Goal: Find specific page/section: Find specific page/section

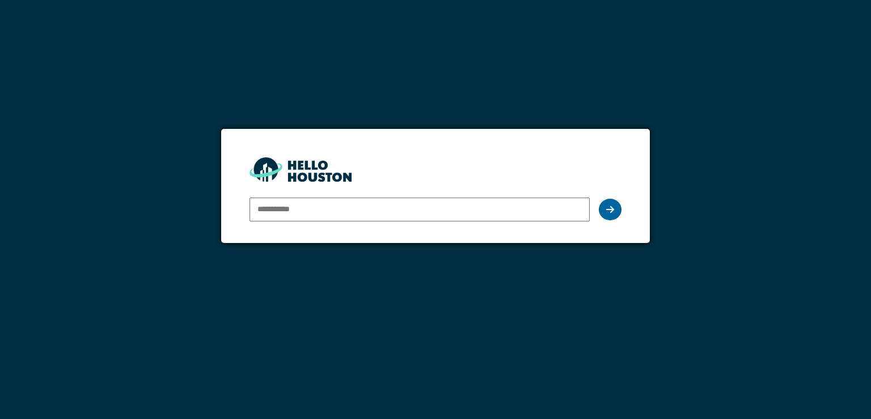
type input "**********"
click at [609, 206] on icon at bounding box center [610, 209] width 8 height 9
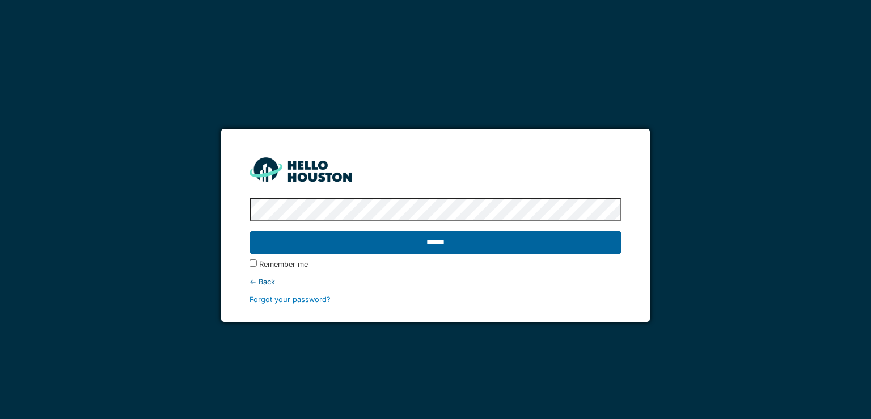
click at [406, 240] on input "******" at bounding box center [435, 242] width 371 height 24
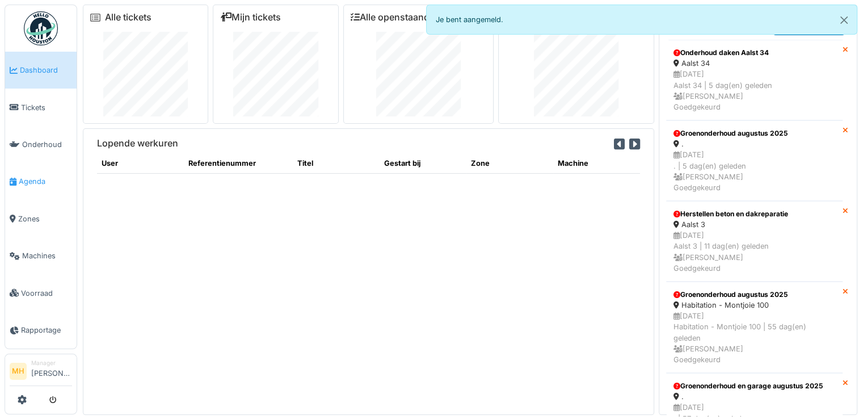
click at [27, 176] on span "Agenda" at bounding box center [45, 181] width 53 height 11
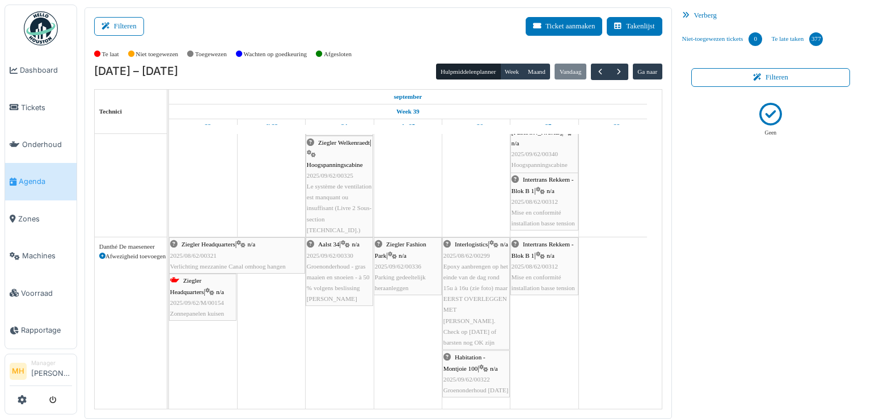
scroll to position [227, 0]
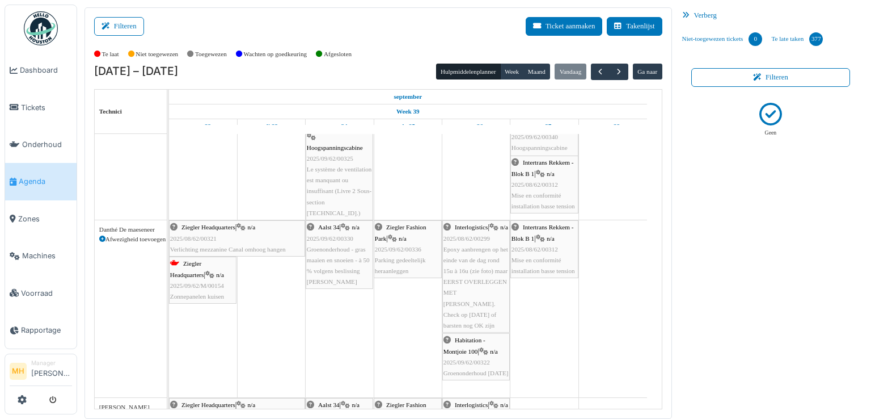
click at [214, 237] on span "2025/08/62/00321" at bounding box center [193, 238] width 47 height 7
click at [214, 237] on body "Dashboard Tickets Onderhoud [GEOGRAPHIC_DATA] Zones Machines Voorraad Rapportag…" at bounding box center [435, 209] width 871 height 419
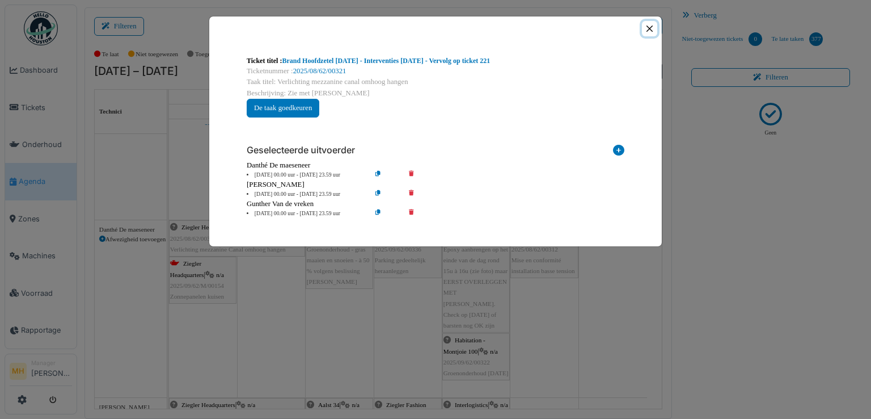
click at [649, 27] on button "Close" at bounding box center [649, 28] width 15 height 15
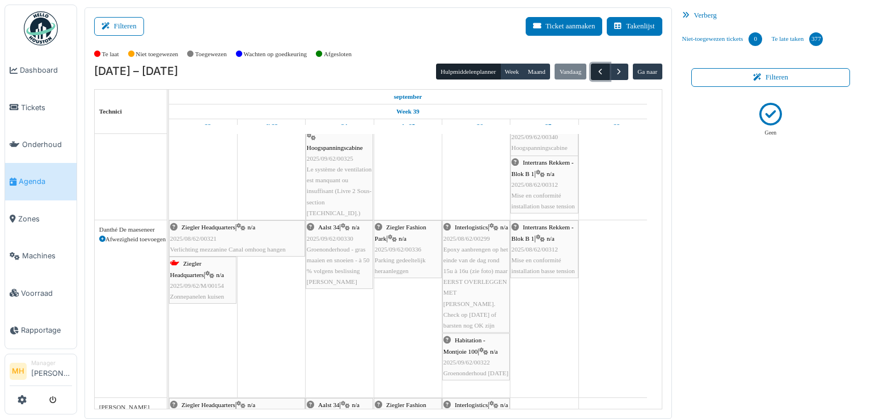
click at [595, 69] on span "button" at bounding box center [600, 72] width 10 height 10
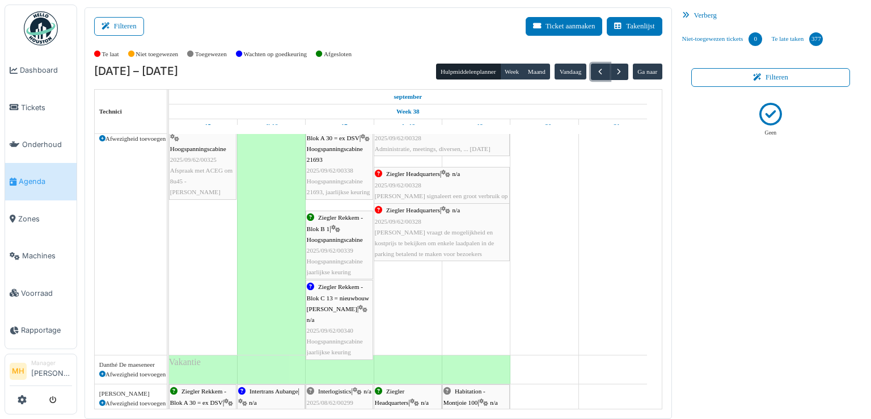
scroll to position [0, 0]
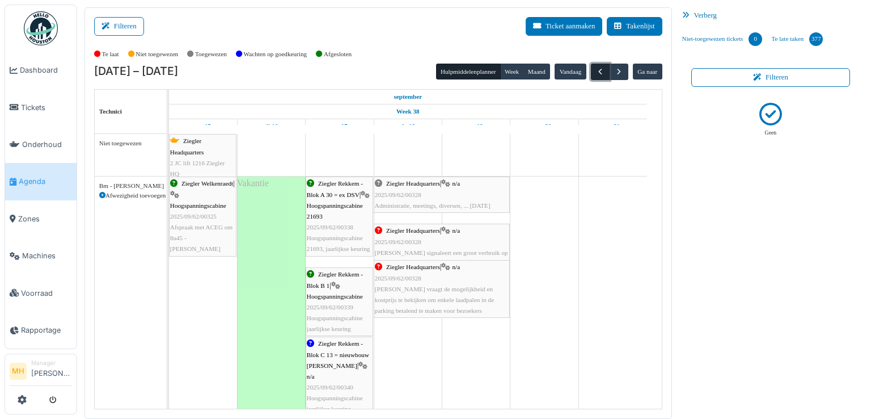
click at [595, 70] on span "button" at bounding box center [600, 72] width 10 height 10
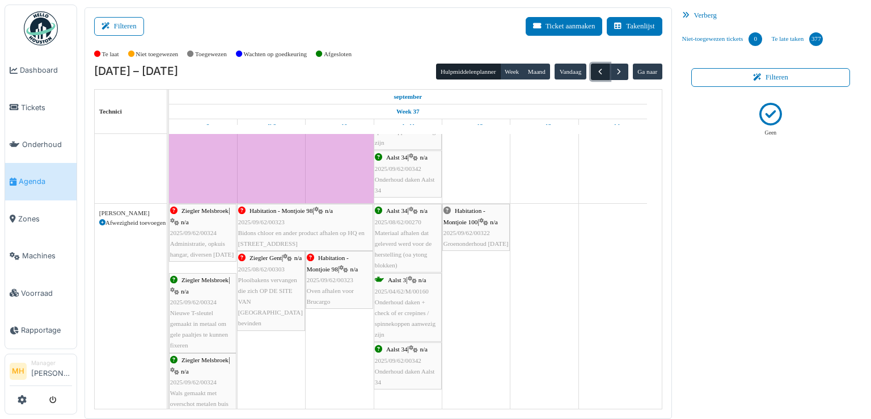
click at [595, 73] on span "button" at bounding box center [600, 72] width 10 height 10
